Goal: Task Accomplishment & Management: Use online tool/utility

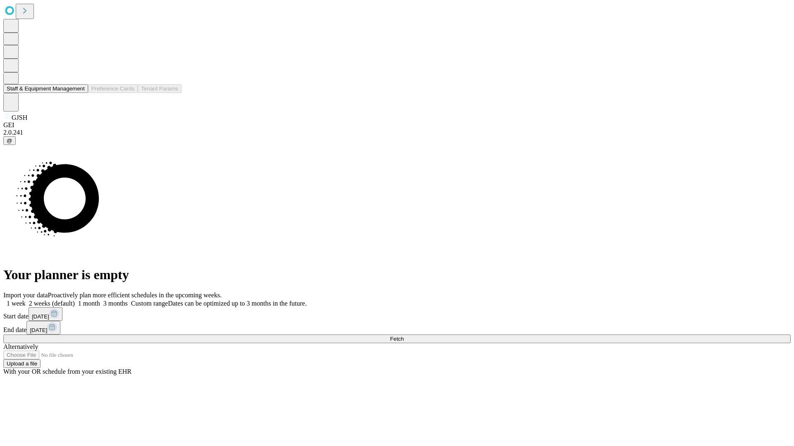
click at [79, 93] on button "Staff & Equipment Management" at bounding box center [45, 88] width 85 height 9
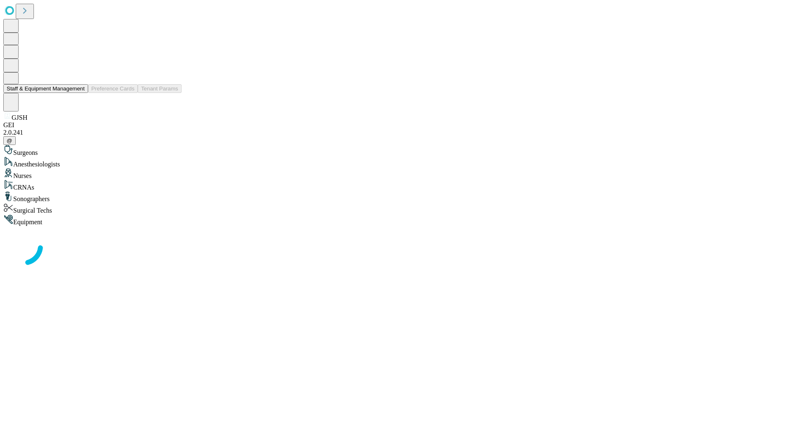
click at [79, 93] on button "Staff & Equipment Management" at bounding box center [45, 88] width 85 height 9
